Goal: Information Seeking & Learning: Learn about a topic

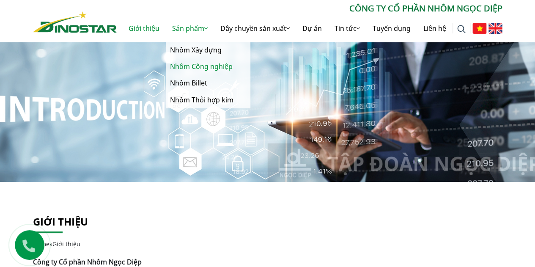
click at [203, 66] on link "Nhôm Công nghiệp" at bounding box center [208, 66] width 85 height 16
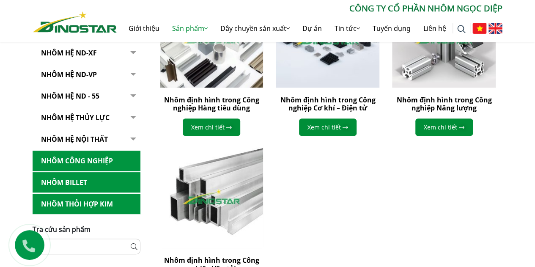
scroll to position [381, 0]
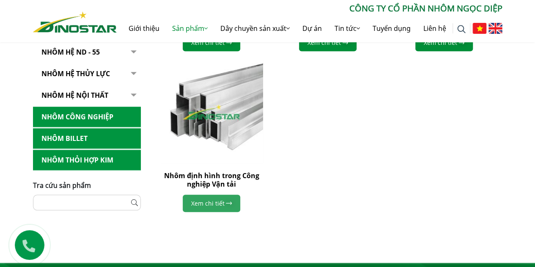
click at [223, 195] on link "Xem chi tiết" at bounding box center [212, 203] width 58 height 17
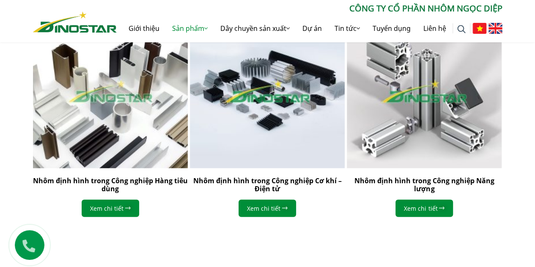
scroll to position [888, 0]
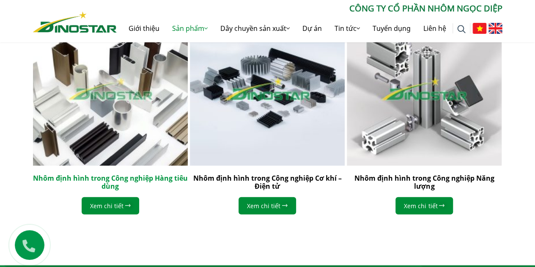
click at [102, 181] on link "Nhôm định hình trong Công nghiệp Hàng tiêu dùng" at bounding box center [110, 181] width 155 height 17
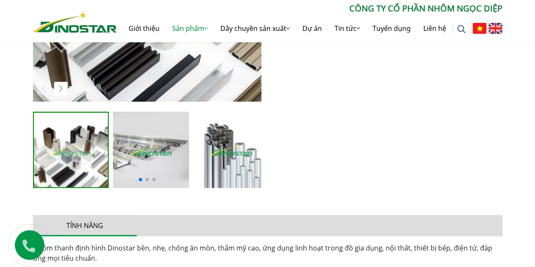
scroll to position [381, 0]
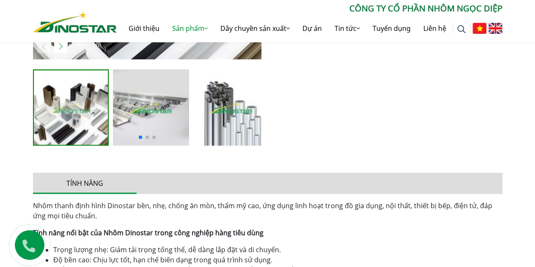
click at [129, 125] on img at bounding box center [151, 107] width 76 height 76
click at [146, 136] on span at bounding box center [147, 136] width 3 height 3
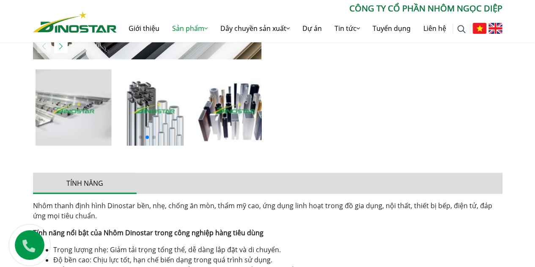
click at [145, 136] on div at bounding box center [147, 136] width 228 height 10
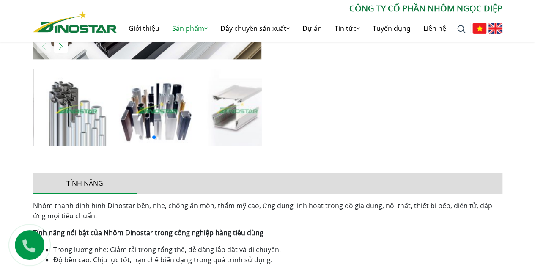
click at [146, 138] on span at bounding box center [147, 136] width 3 height 3
click at [148, 137] on span at bounding box center [147, 136] width 3 height 3
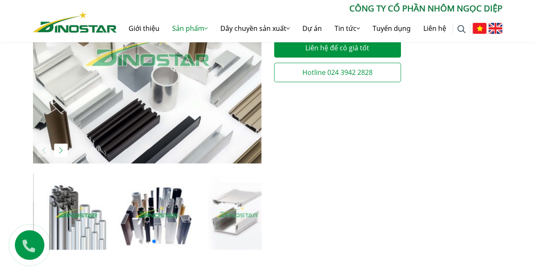
scroll to position [211, 0]
